Goal: Task Accomplishment & Management: Manage account settings

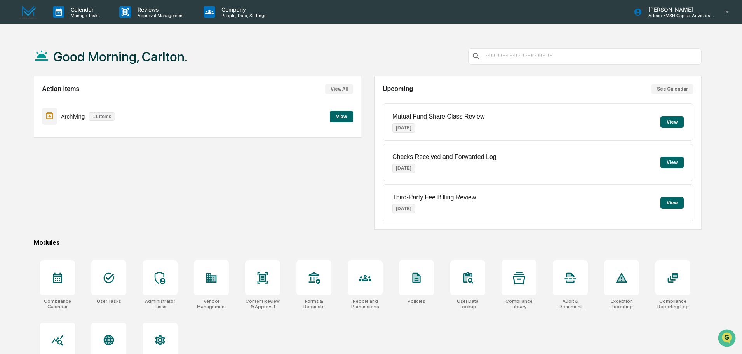
click at [329, 117] on div "Archiving 11 items View" at bounding box center [197, 116] width 311 height 26
click at [334, 118] on button "View" at bounding box center [341, 117] width 23 height 12
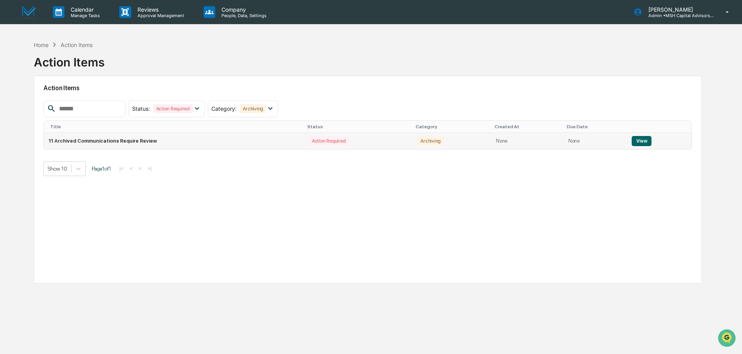
click at [638, 142] on button "View" at bounding box center [641, 141] width 20 height 10
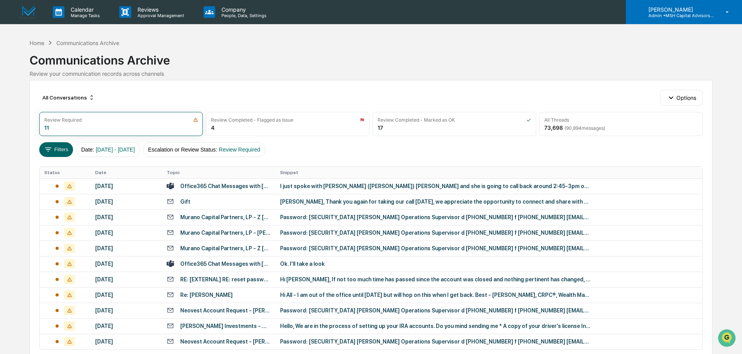
click at [697, 17] on p "Admin • MSH Capital Advisors LLC - RIA" at bounding box center [678, 15] width 72 height 5
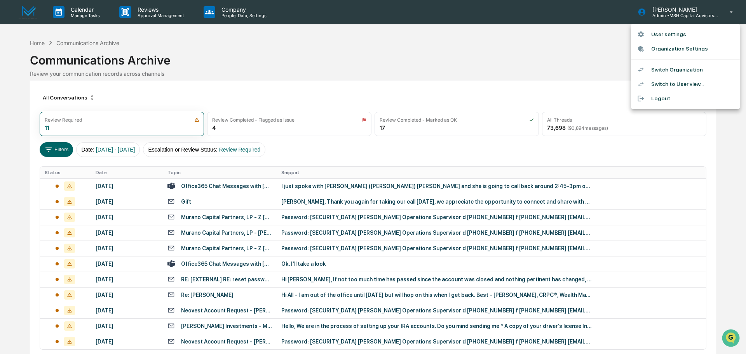
click at [667, 68] on li "Switch Organization" at bounding box center [685, 70] width 109 height 14
